Goal: Task Accomplishment & Management: Use online tool/utility

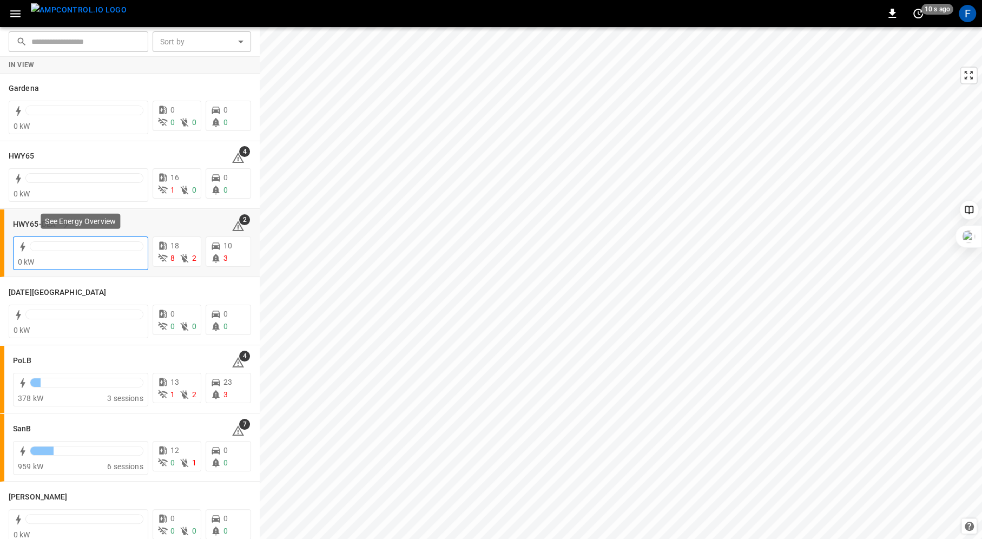
click at [64, 253] on div at bounding box center [87, 248] width 114 height 15
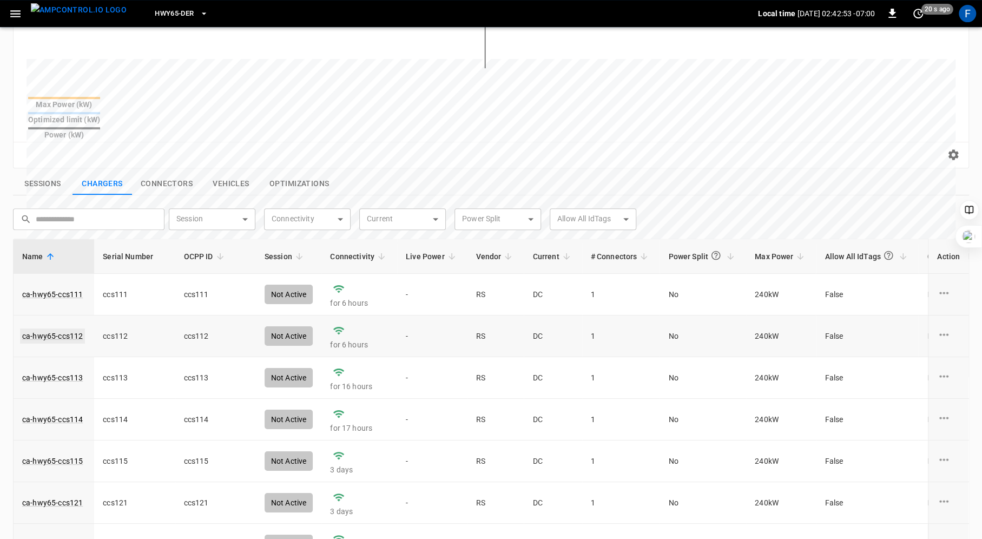
click at [55, 329] on link "ca-hwy65-ccs112" at bounding box center [52, 336] width 65 height 15
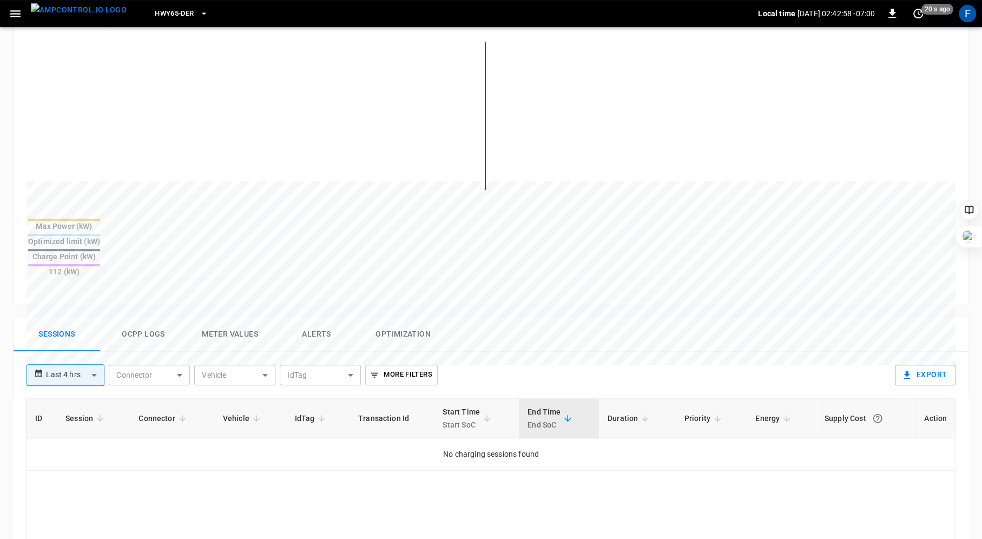
scroll to position [289, 0]
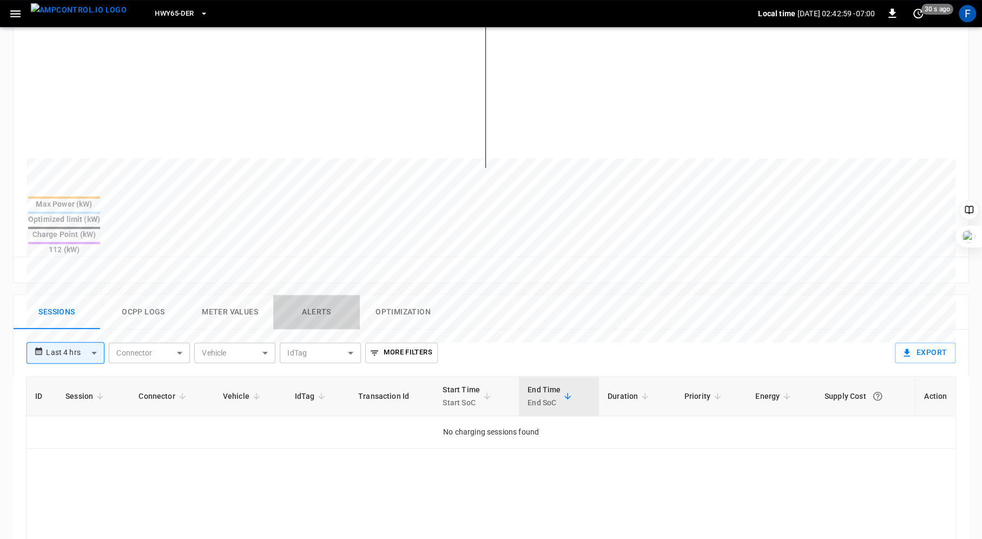
click at [322, 295] on button "Alerts" at bounding box center [316, 312] width 87 height 35
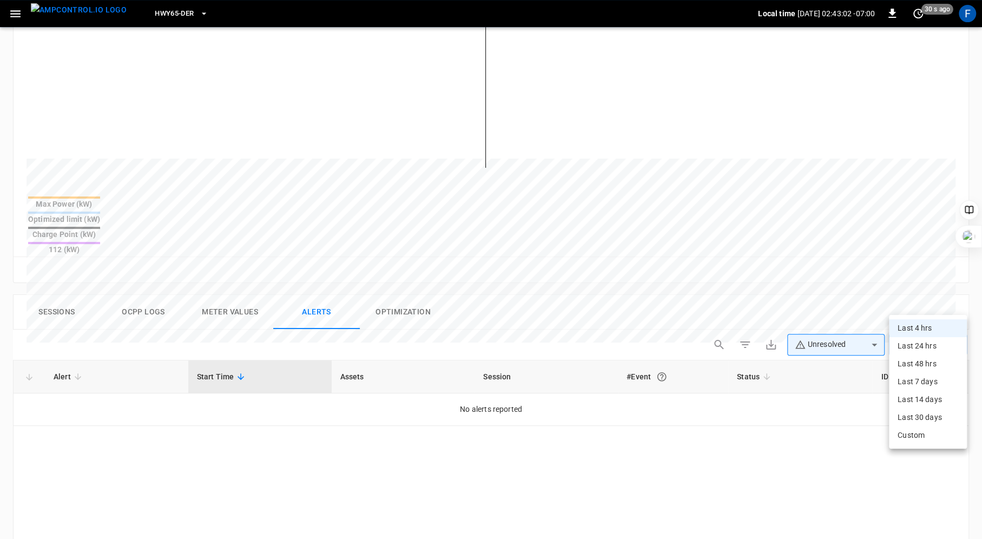
click at [925, 297] on body "**********" at bounding box center [491, 265] width 982 height 1109
click at [913, 348] on li "Last 24 hrs" at bounding box center [928, 346] width 78 height 18
type input "**********"
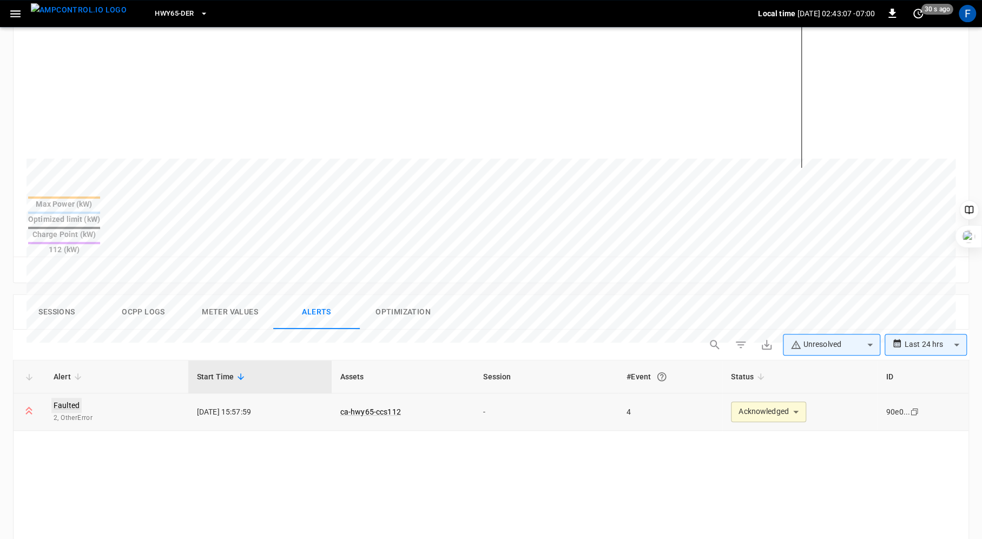
click at [71, 398] on link "Faulted" at bounding box center [66, 405] width 30 height 15
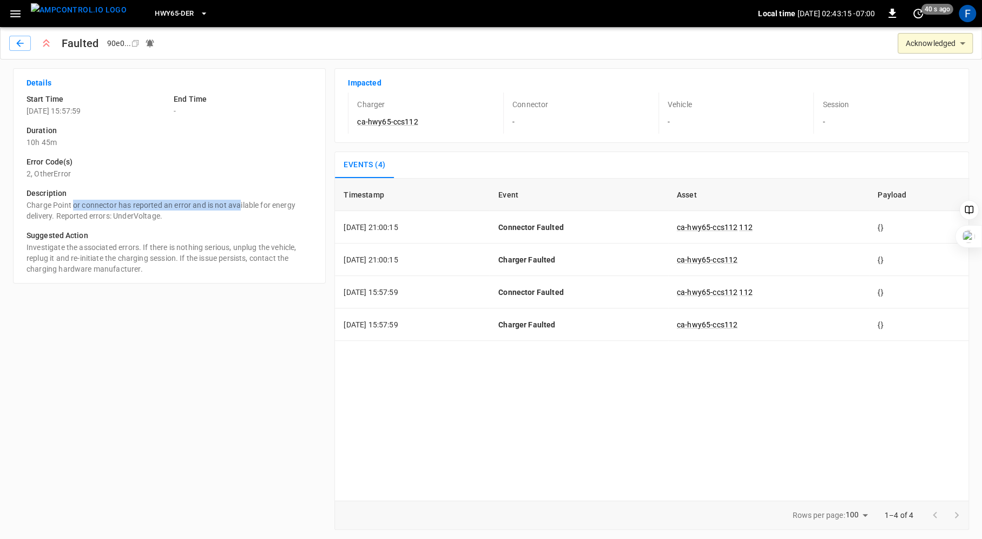
drag, startPoint x: 72, startPoint y: 206, endPoint x: 240, endPoint y: 205, distance: 167.8
click at [240, 205] on p "Charge Point or connector has reported an error and is not available for energy…" at bounding box center [170, 211] width 286 height 22
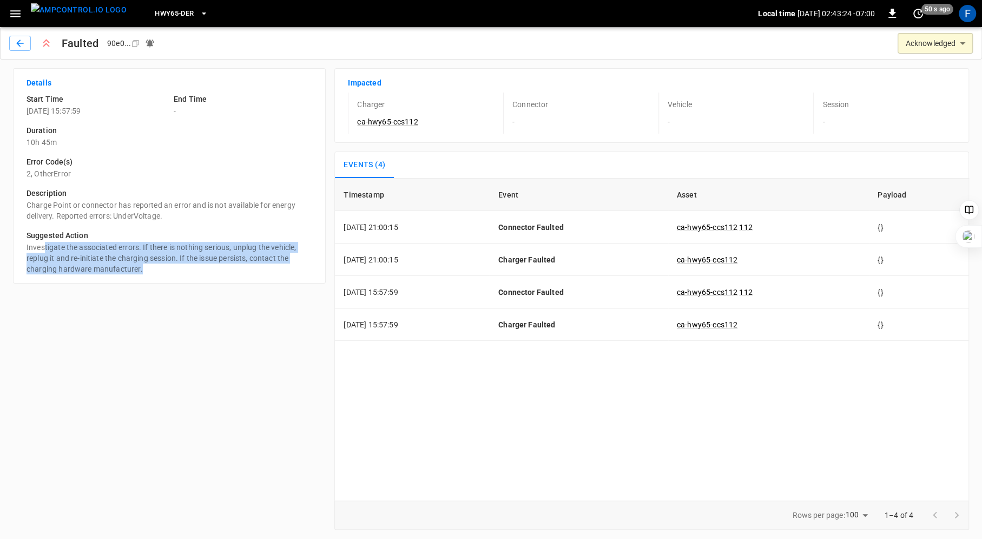
drag, startPoint x: 45, startPoint y: 247, endPoint x: 133, endPoint y: 270, distance: 90.6
click at [132, 273] on p "Investigate the associated errors. If there is nothing serious, unplug the vehi…" at bounding box center [170, 258] width 286 height 32
click at [133, 270] on p "Investigate the associated errors. If there is nothing serious, unplug the vehi…" at bounding box center [170, 258] width 286 height 32
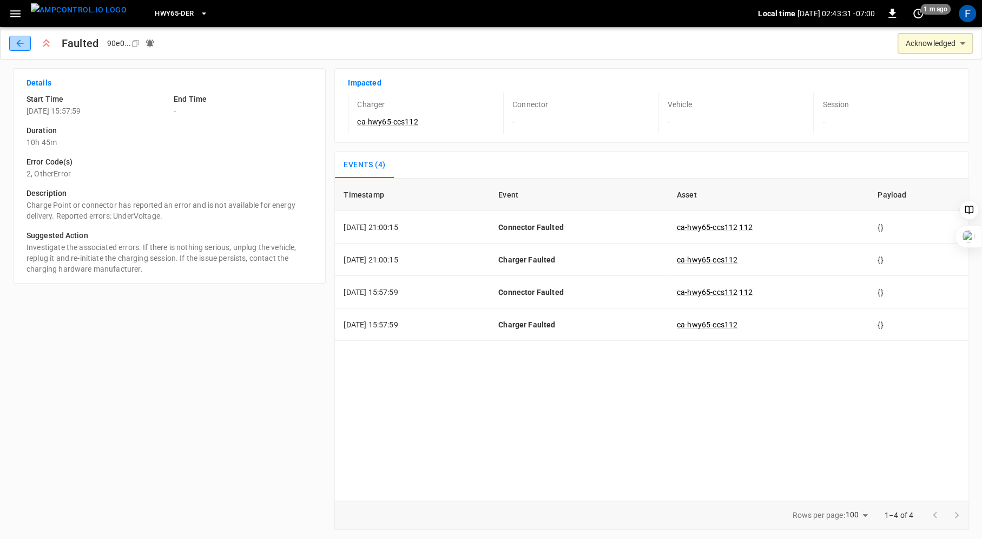
click at [15, 40] on icon "button" at bounding box center [20, 43] width 11 height 11
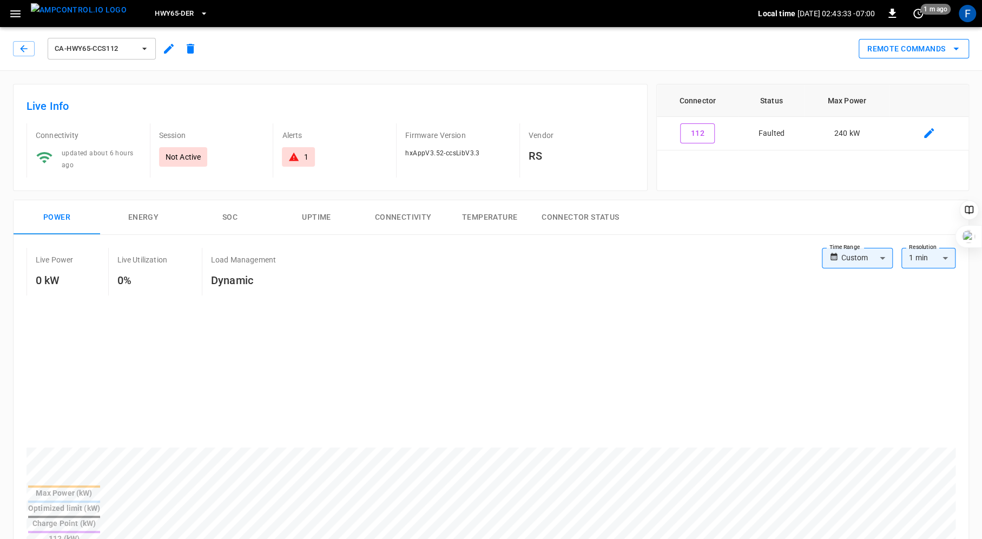
click at [918, 50] on button "Remote Commands" at bounding box center [914, 49] width 110 height 20
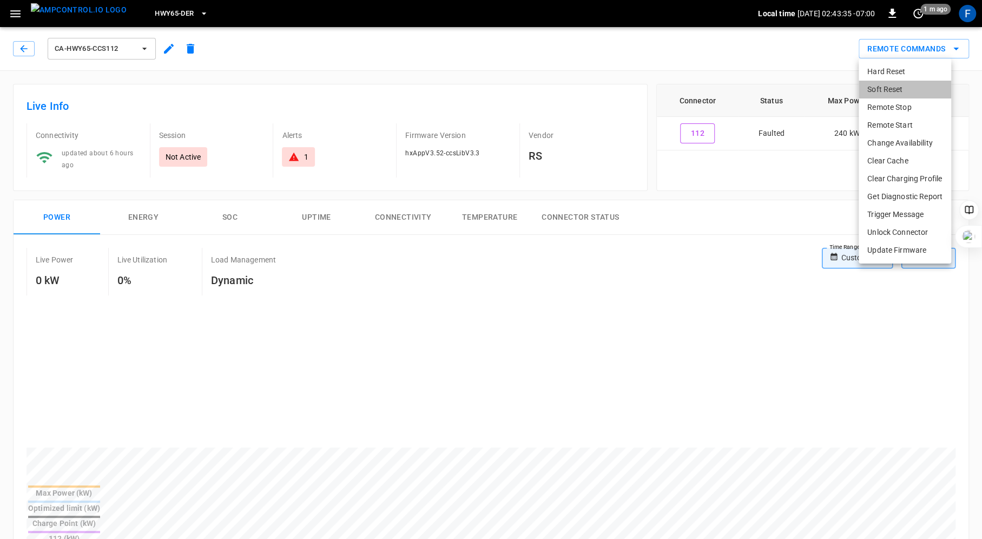
click at [895, 87] on li "Soft Reset" at bounding box center [905, 90] width 93 height 18
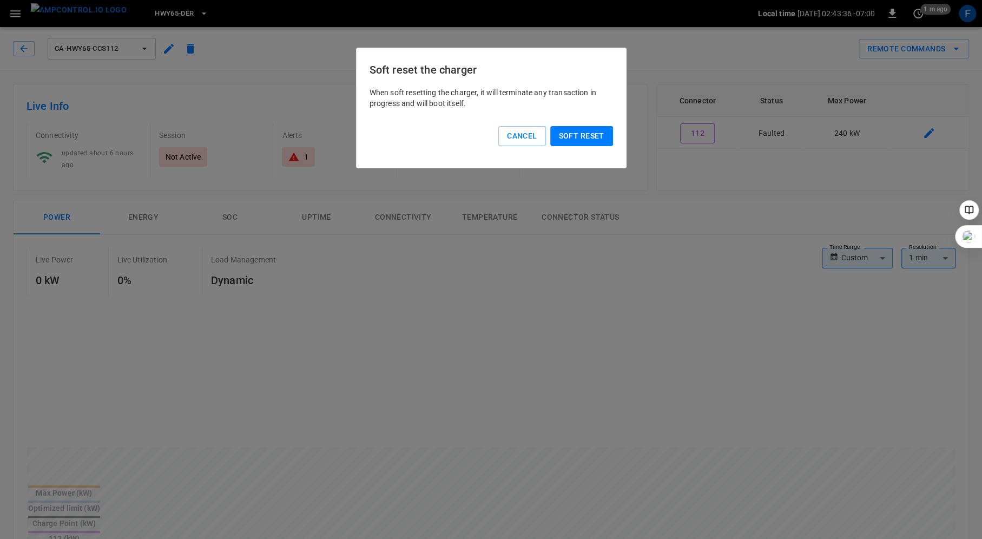
click at [578, 137] on button "Soft reset" at bounding box center [582, 136] width 63 height 20
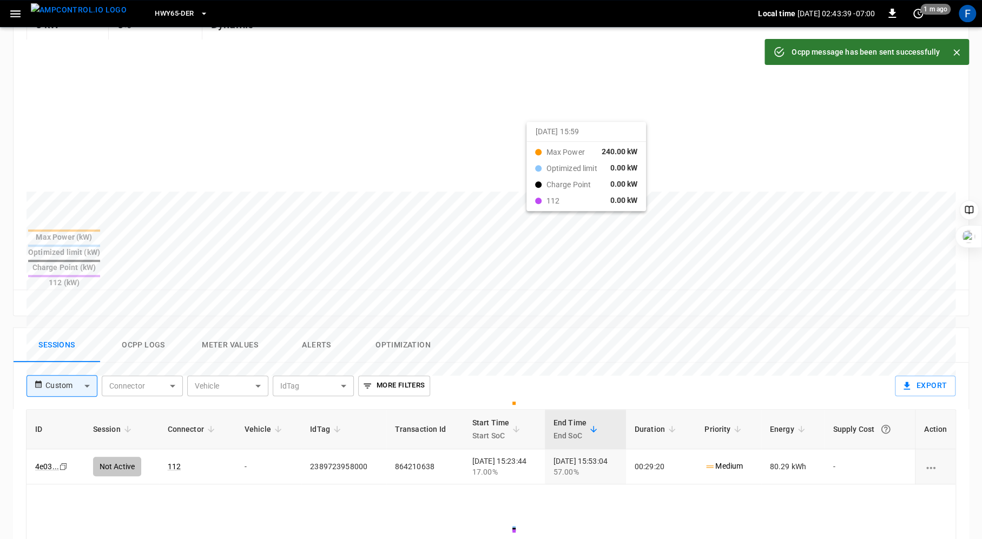
scroll to position [313, 0]
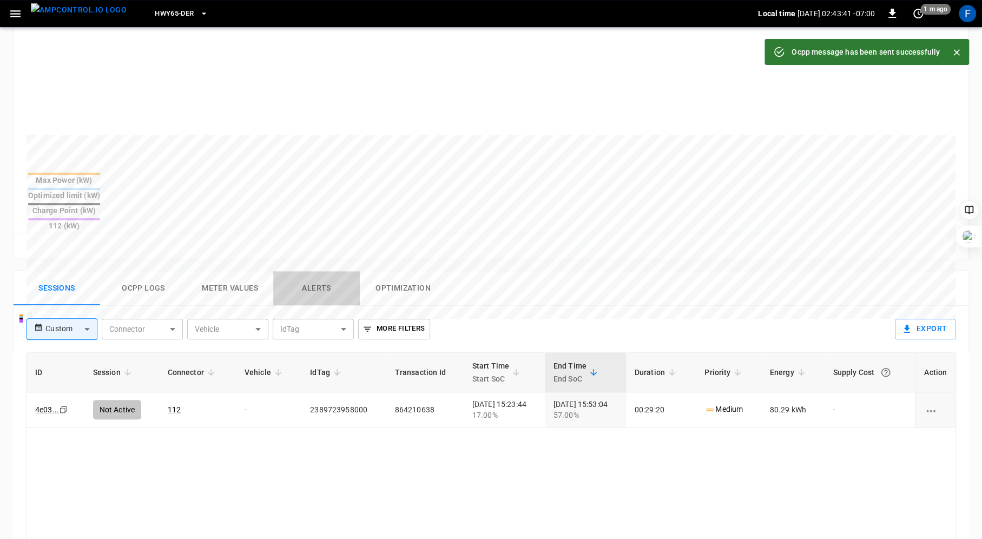
click at [304, 271] on button "Alerts" at bounding box center [316, 288] width 87 height 35
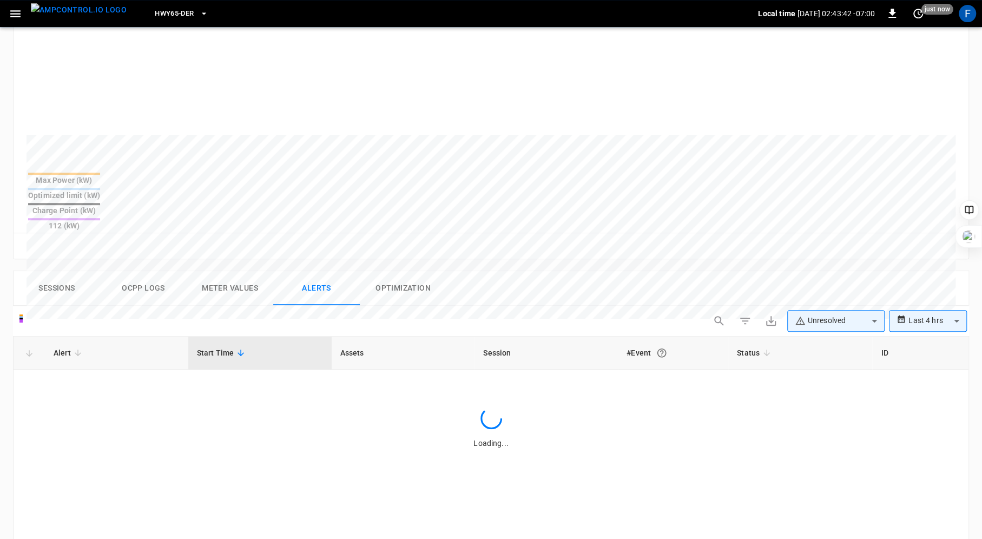
click at [949, 274] on body "**********" at bounding box center [491, 241] width 982 height 1109
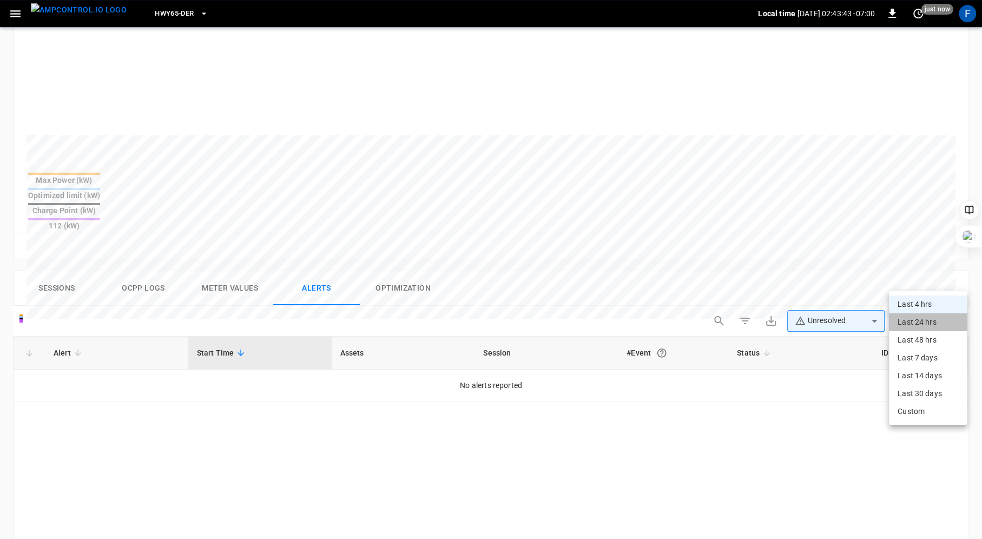
click at [925, 320] on li "Last 24 hrs" at bounding box center [928, 322] width 78 height 18
type input "**********"
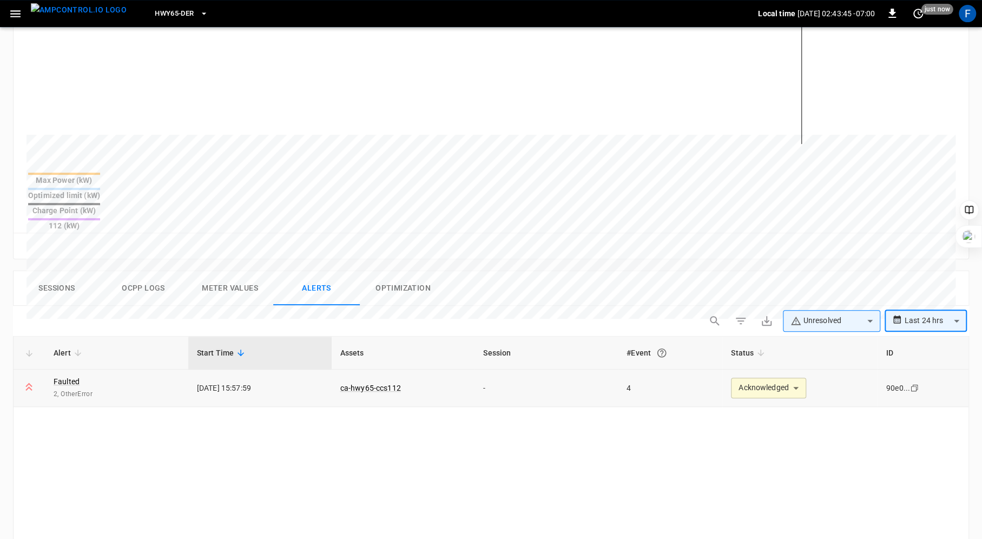
click at [792, 342] on body "**********" at bounding box center [491, 241] width 982 height 1109
click at [776, 369] on li "Resolved" at bounding box center [768, 373] width 71 height 19
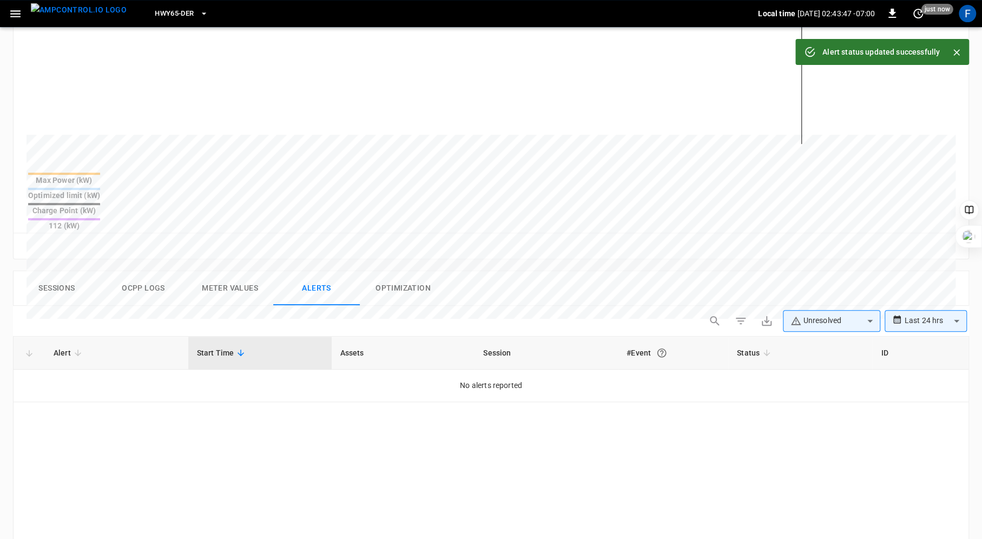
click at [654, 233] on div "Reset zoom" at bounding box center [491, 246] width 955 height 26
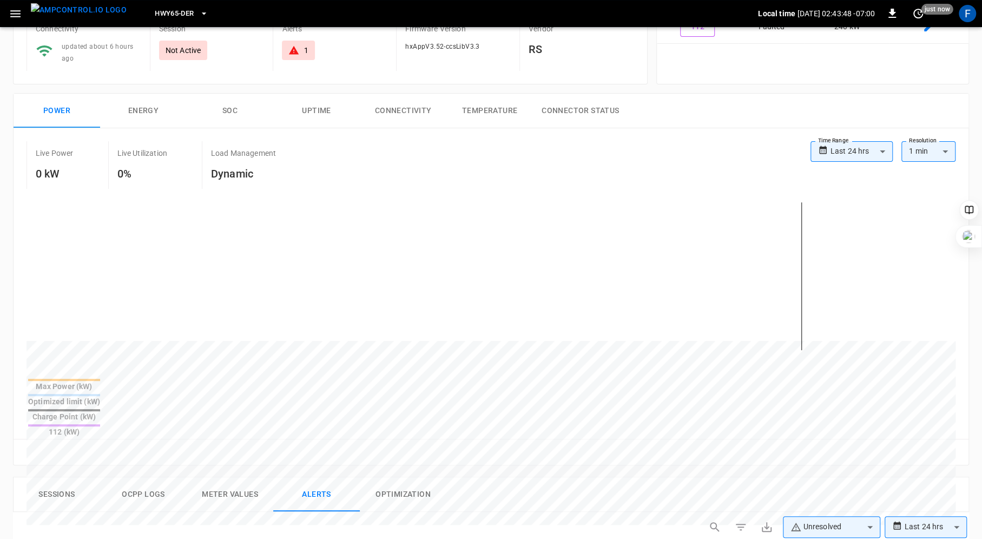
scroll to position [0, 0]
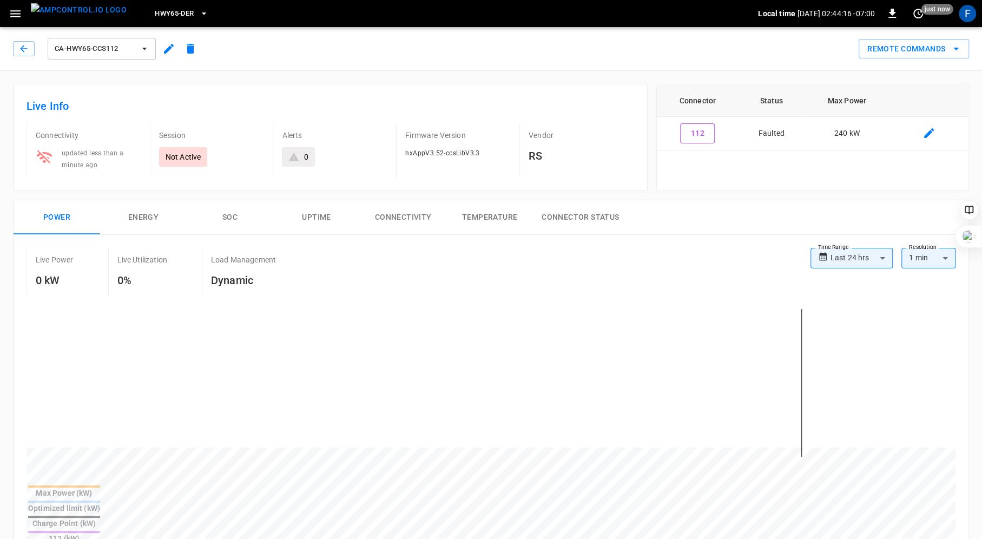
click at [529, 248] on div "Live Power 0 kW Live Utilization 0% Load Management Dynamic" at bounding box center [419, 272] width 784 height 48
click at [954, 46] on icon "remote commands options" at bounding box center [956, 48] width 13 height 13
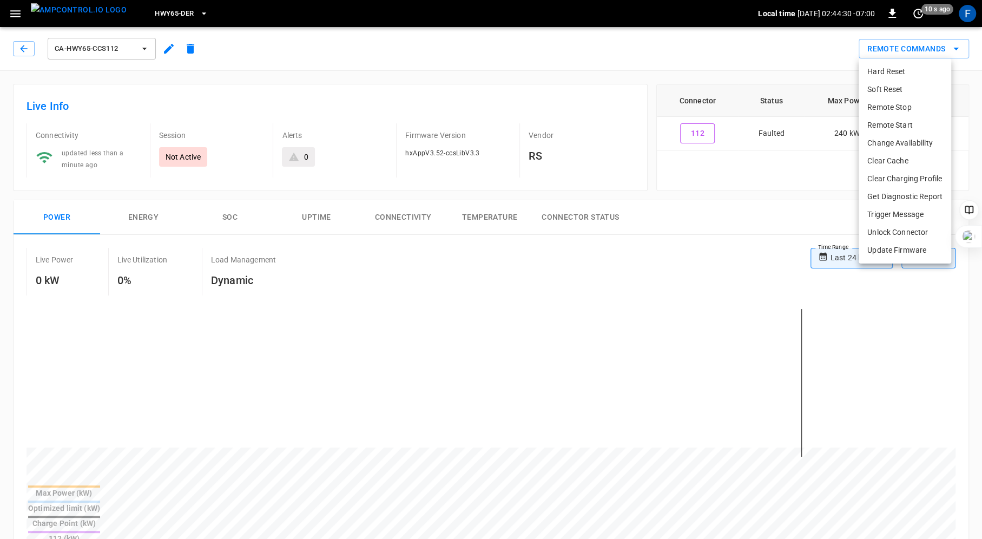
click at [905, 69] on li "Hard Reset" at bounding box center [905, 72] width 93 height 18
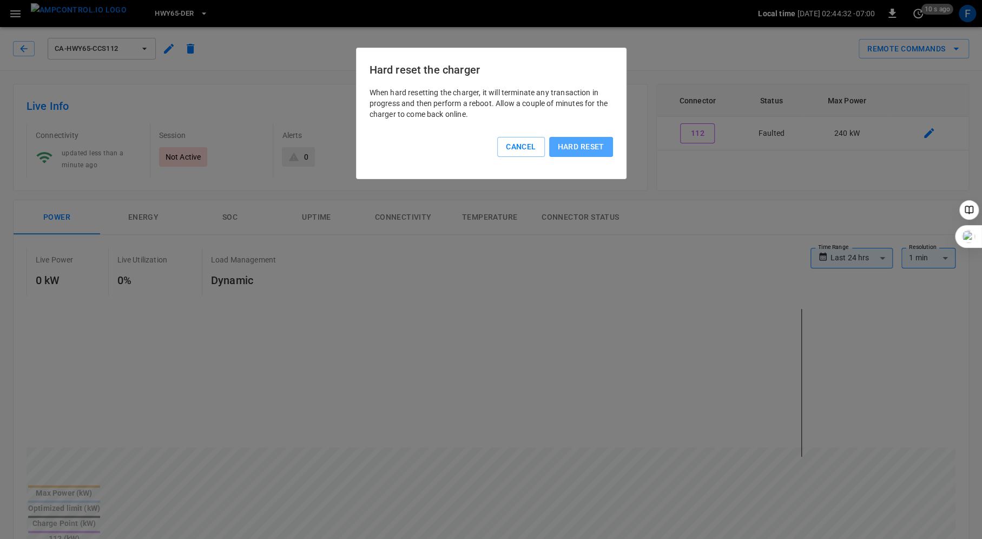
click at [589, 144] on button "Hard reset" at bounding box center [581, 147] width 64 height 20
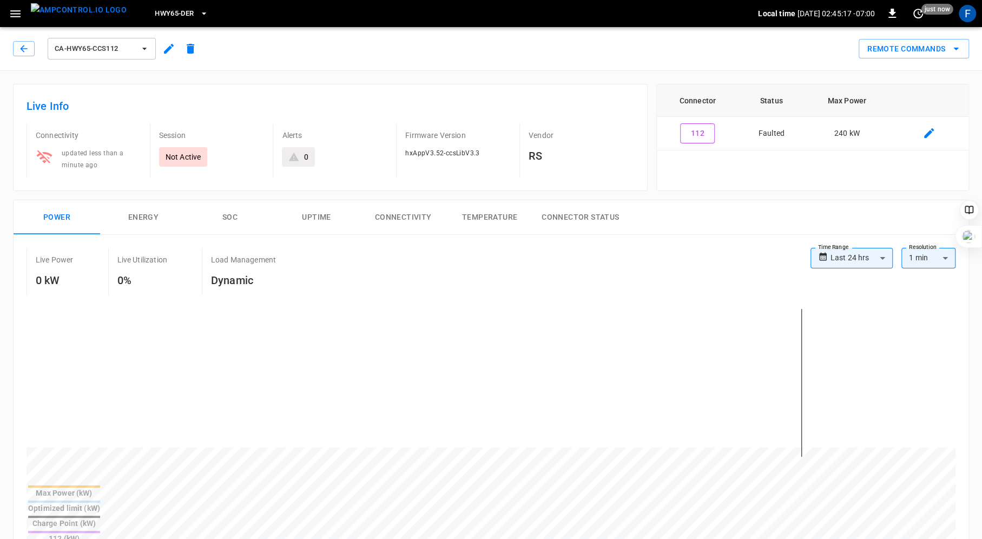
click at [516, 192] on div "**********" at bounding box center [486, 383] width 965 height 384
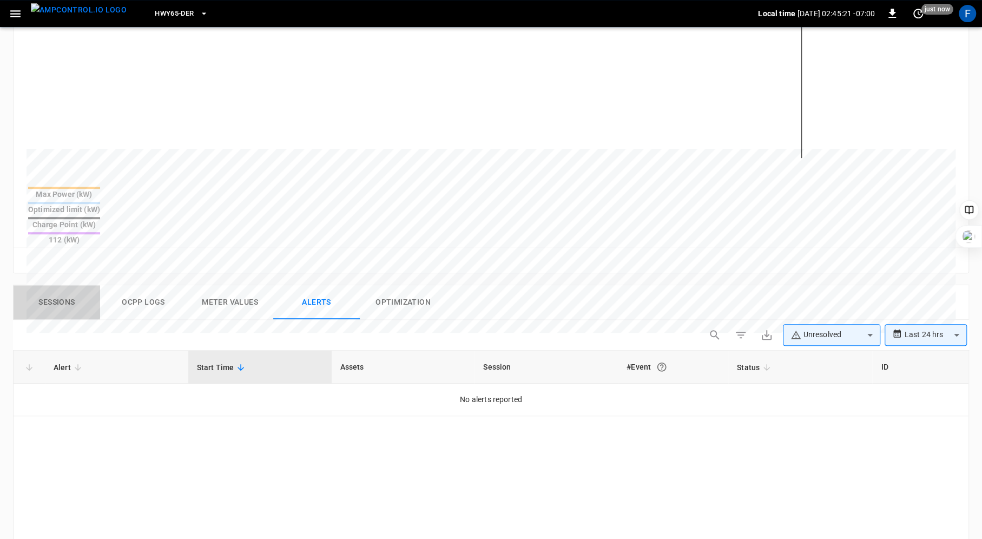
click at [58, 285] on button "Sessions" at bounding box center [57, 302] width 87 height 35
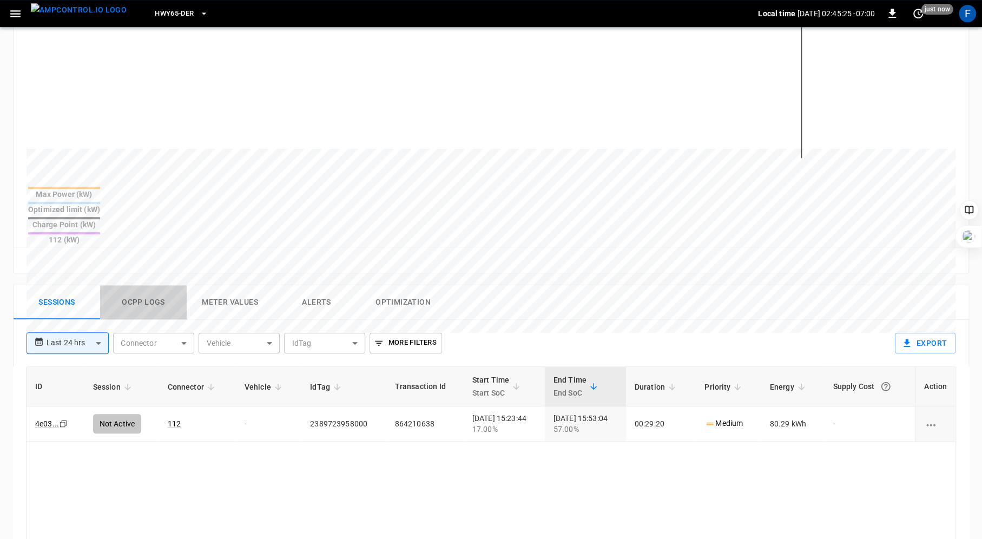
click at [152, 285] on button "Ocpp logs" at bounding box center [143, 302] width 87 height 35
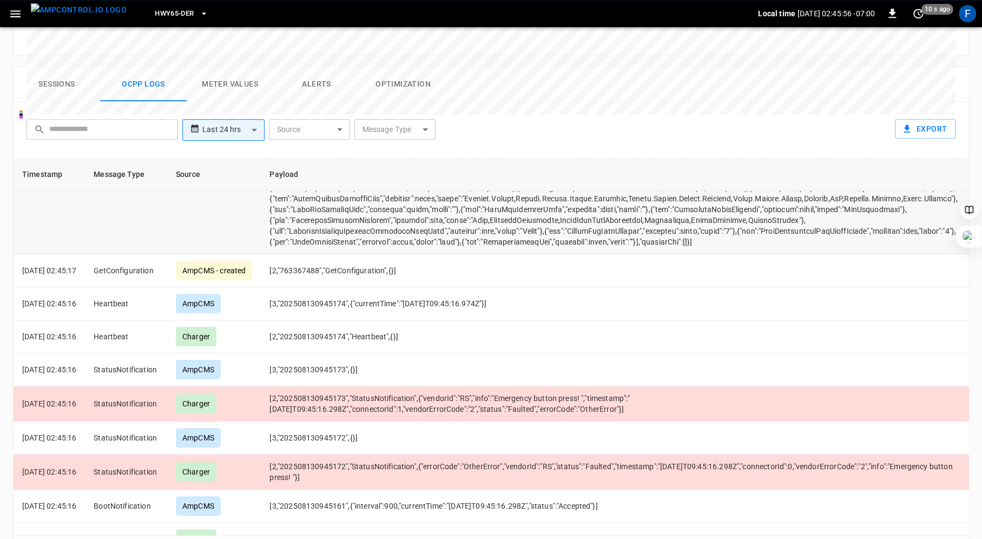
scroll to position [179, 0]
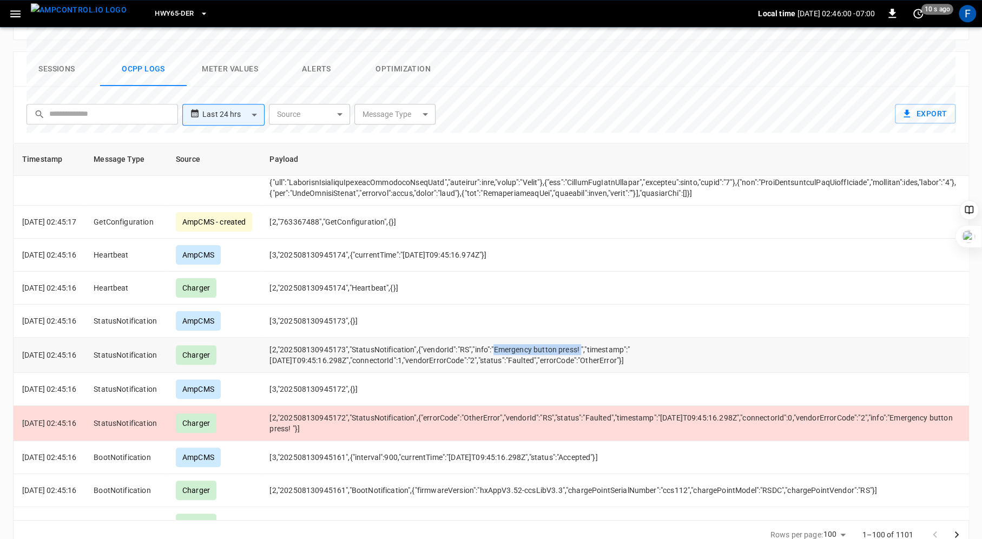
drag, startPoint x: 513, startPoint y: 325, endPoint x: 598, endPoint y: 325, distance: 85.5
click at [598, 338] on td "[2,"202508130945173","StatusNotification",{"vendorId":"RS","info":"Emergency bu…" at bounding box center [614, 355] width 706 height 35
copy td "Emergency button press!"
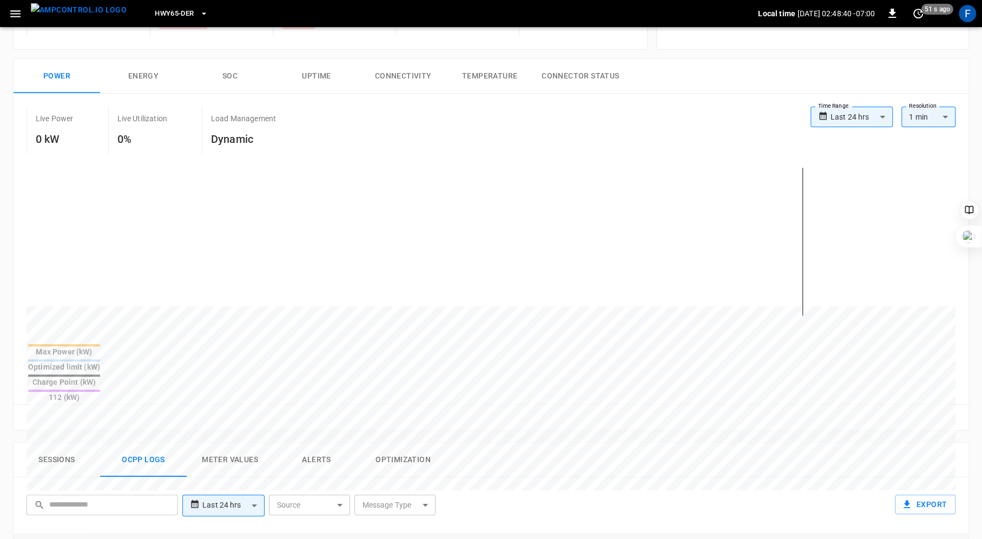
scroll to position [0, 0]
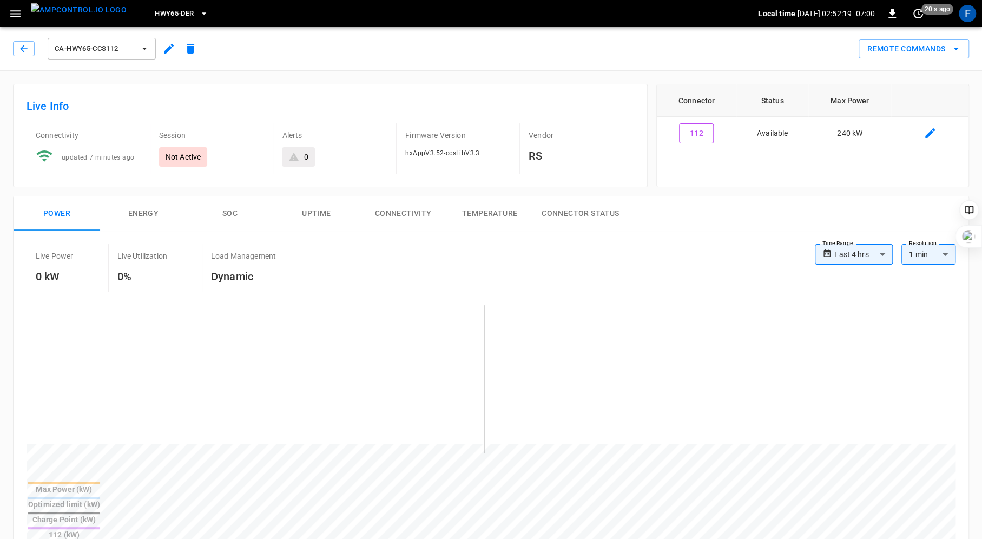
click at [24, 41] on div "ca-hwy65-ccs112" at bounding box center [107, 49] width 188 height 26
click at [24, 48] on icon "button" at bounding box center [23, 48] width 11 height 11
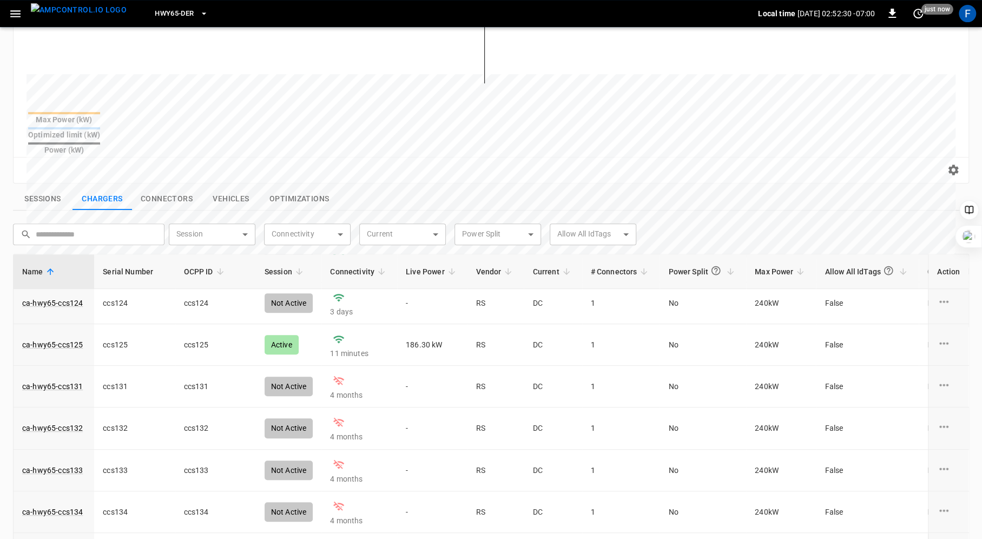
scroll to position [339, 0]
click at [62, 338] on link "ca-hwy65-ccs125" at bounding box center [52, 345] width 65 height 15
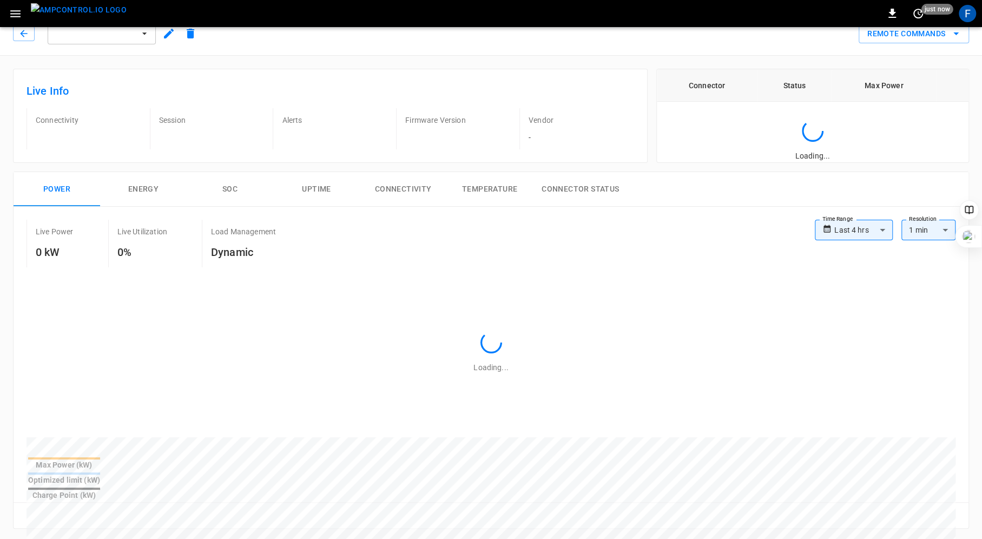
scroll to position [17, 0]
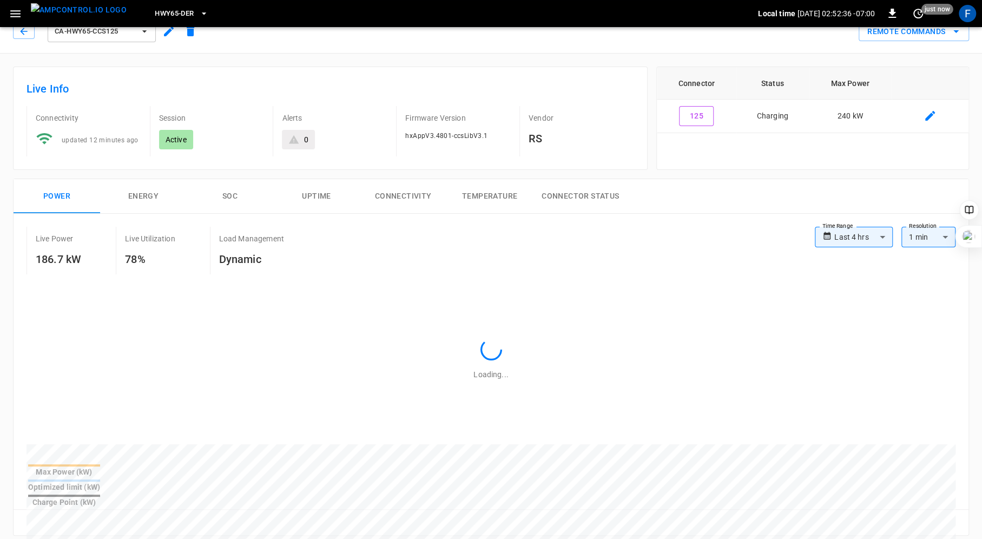
click at [229, 185] on button "SOC" at bounding box center [230, 196] width 87 height 35
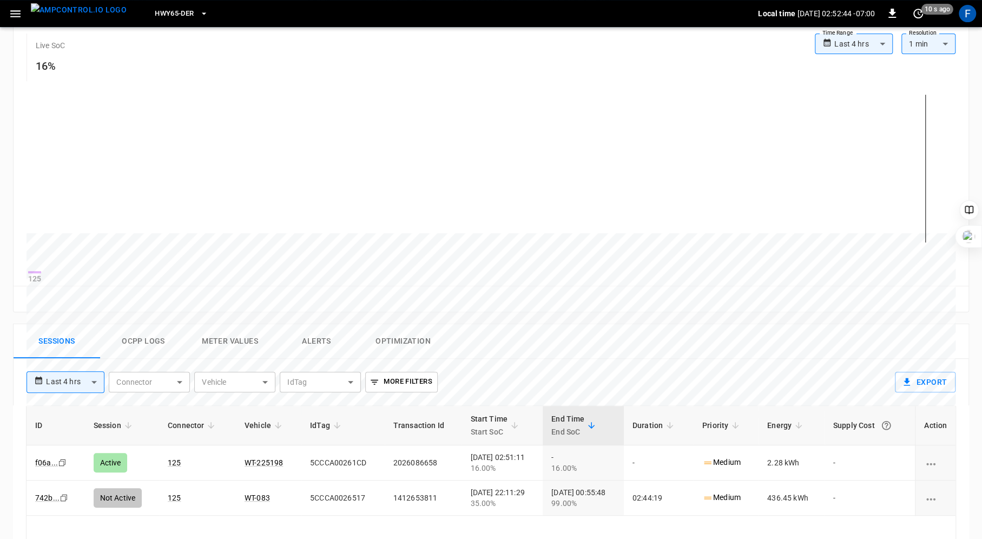
scroll to position [0, 0]
